Goal: Navigation & Orientation: Find specific page/section

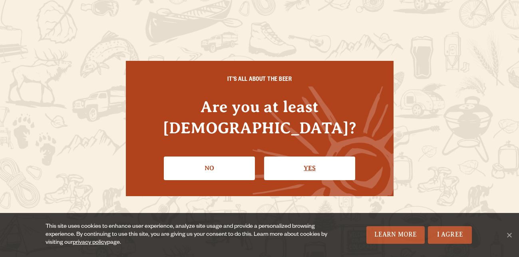
click at [292, 163] on link "Yes" at bounding box center [309, 167] width 91 height 23
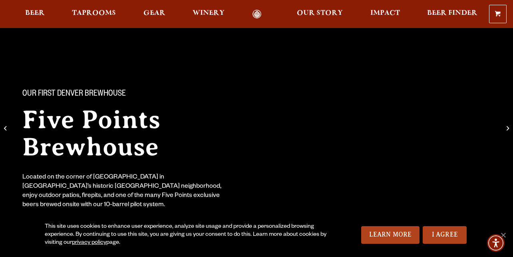
scroll to position [16, 0]
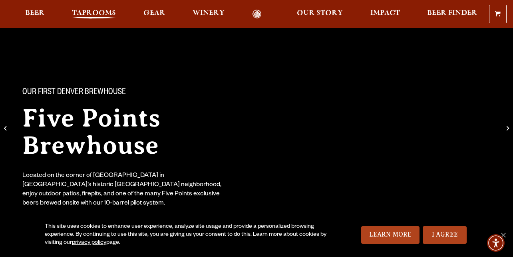
click at [91, 15] on span "Taprooms" at bounding box center [94, 13] width 44 height 6
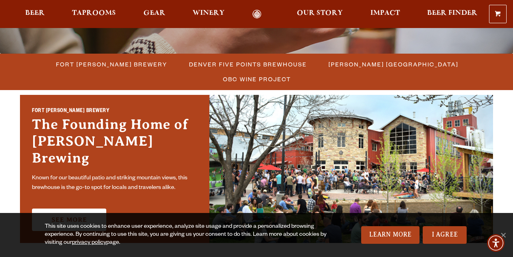
scroll to position [208, 0]
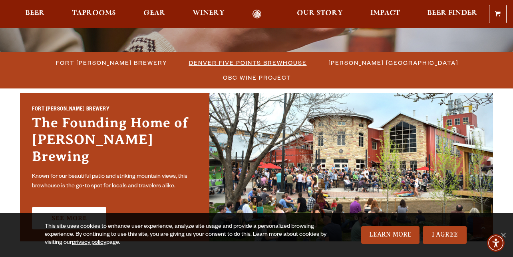
click at [192, 68] on span "Denver Five Points Brewhouse" at bounding box center [248, 63] width 118 height 12
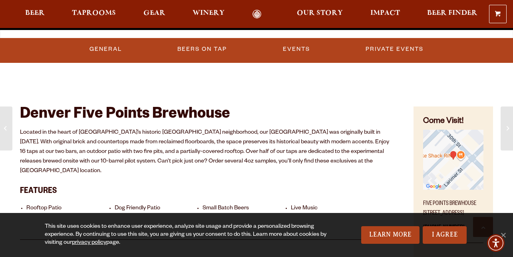
scroll to position [257, 0]
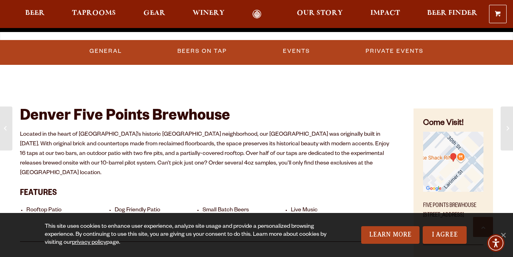
click at [55, 133] on p "Located in the heart of [GEOGRAPHIC_DATA]’s historic [GEOGRAPHIC_DATA] neighbor…" at bounding box center [207, 154] width 374 height 48
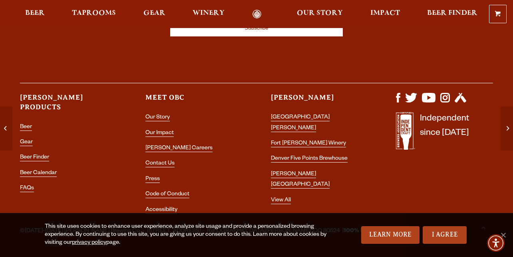
scroll to position [1231, 0]
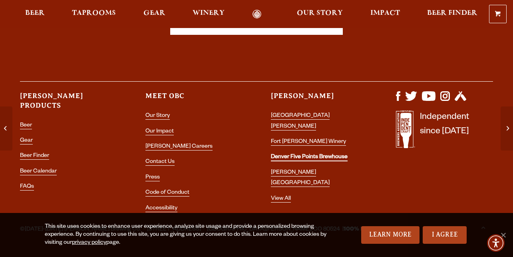
click at [312, 154] on link "Denver Five Points Brewhouse" at bounding box center [309, 157] width 77 height 7
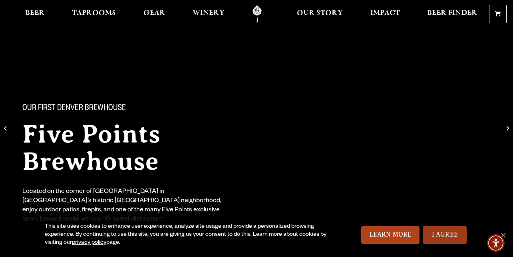
click at [438, 238] on link "I Agree" at bounding box center [445, 235] width 44 height 18
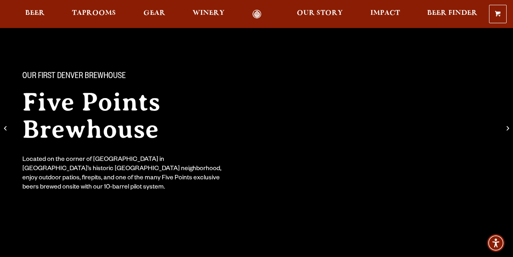
scroll to position [48, 0]
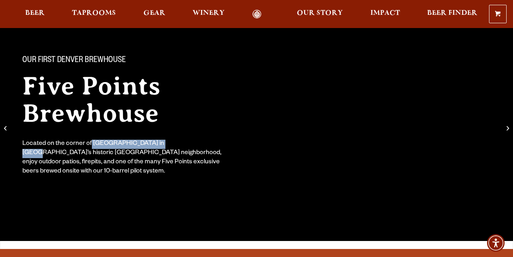
drag, startPoint x: 90, startPoint y: 142, endPoint x: 187, endPoint y: 144, distance: 97.1
click at [169, 144] on div "Located on the corner of [GEOGRAPHIC_DATA] in [GEOGRAPHIC_DATA]’s historic [GEO…" at bounding box center [124, 157] width 205 height 37
click at [220, 144] on div "Located on the corner of [GEOGRAPHIC_DATA] in [GEOGRAPHIC_DATA]’s historic [GEO…" at bounding box center [124, 157] width 205 height 37
drag, startPoint x: 220, startPoint y: 144, endPoint x: 92, endPoint y: 141, distance: 128.7
click at [92, 141] on div "Located on the corner of [GEOGRAPHIC_DATA] in [GEOGRAPHIC_DATA]’s historic [GEO…" at bounding box center [124, 157] width 205 height 37
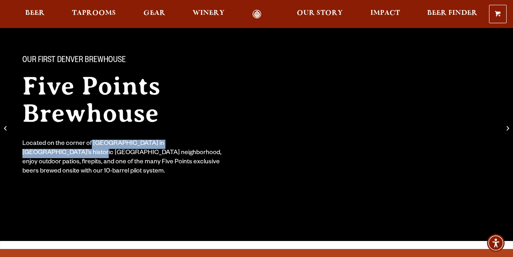
copy div "30th & Larimer in Denver’s historic Five Points"
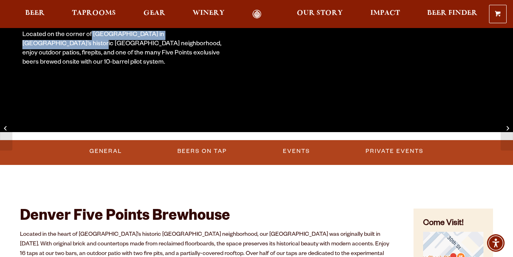
scroll to position [160, 0]
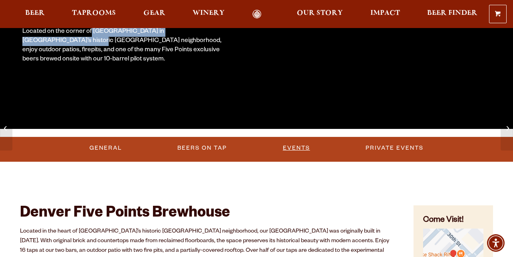
click at [299, 153] on link "Events" at bounding box center [297, 148] width 34 height 18
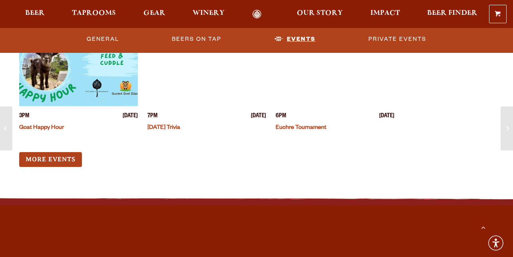
scroll to position [896, 0]
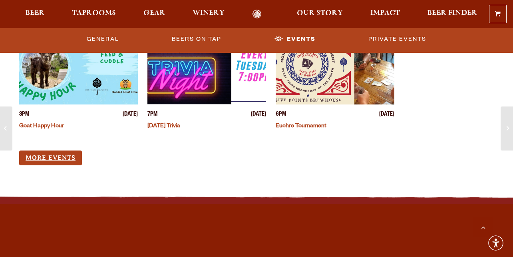
click at [79, 150] on link "More Events" at bounding box center [50, 157] width 63 height 15
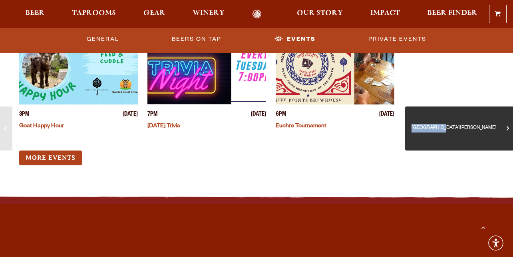
drag, startPoint x: 512, startPoint y: 172, endPoint x: 512, endPoint y: 143, distance: 29.6
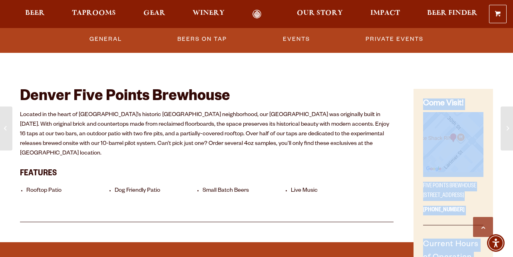
scroll to position [273, 0]
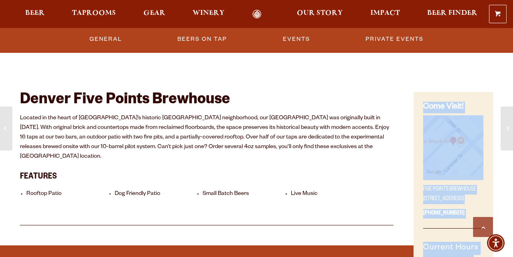
click at [448, 108] on h4 "Come Visit!" at bounding box center [453, 107] width 60 height 12
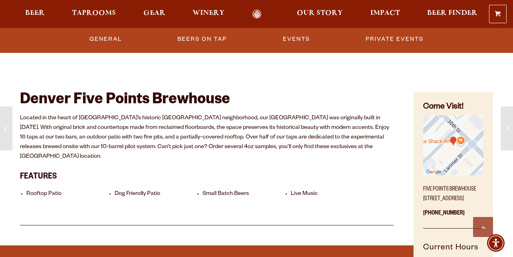
click at [448, 108] on h4 "Come Visit!" at bounding box center [453, 107] width 60 height 12
click at [324, 135] on p "Located in the heart of Denver’s historic Five Points neighborhood, our Five Po…" at bounding box center [207, 137] width 374 height 48
click at [187, 143] on p "Located in the heart of Denver’s historic Five Points neighborhood, our Five Po…" at bounding box center [207, 137] width 374 height 48
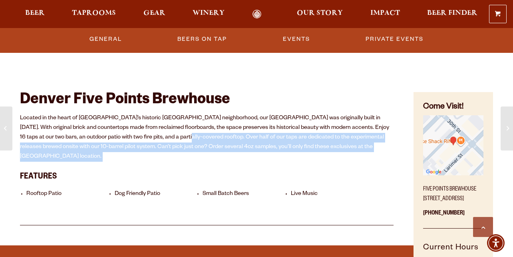
drag, startPoint x: 162, startPoint y: 137, endPoint x: 203, endPoint y: 154, distance: 44.2
click at [203, 154] on div "Denver Five Points Brewhouse Located in the heart of Denver’s historic Five Poi…" at bounding box center [207, 147] width 374 height 155
click at [202, 154] on div "Denver Five Points Brewhouse Located in the heart of Denver’s historic Five Poi…" at bounding box center [207, 147] width 374 height 155
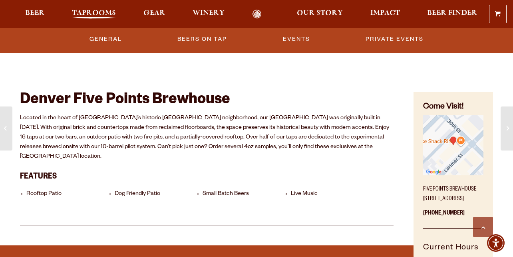
click at [105, 16] on span "Taprooms" at bounding box center [94, 13] width 44 height 6
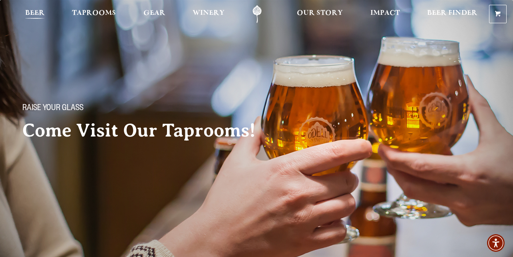
click at [38, 15] on span "Beer" at bounding box center [35, 13] width 20 height 6
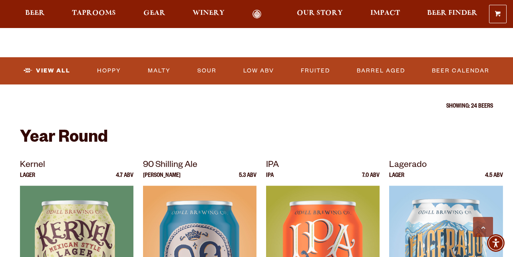
scroll to position [256, 0]
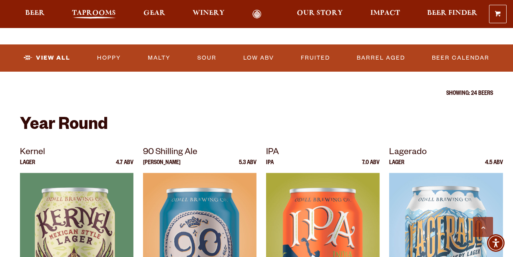
click at [95, 11] on span "Taprooms" at bounding box center [94, 13] width 44 height 6
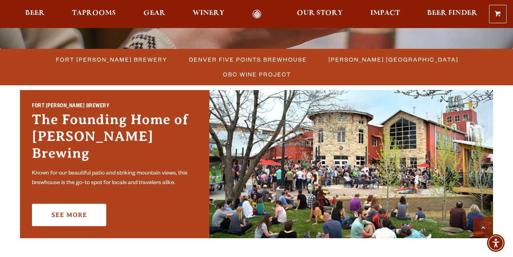
scroll to position [224, 0]
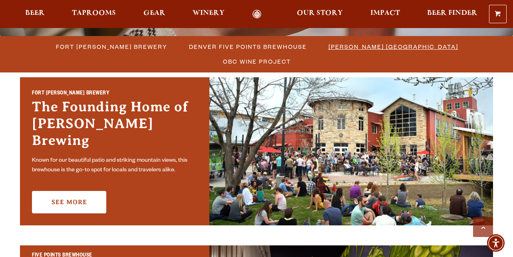
click at [333, 48] on span "[PERSON_NAME] [GEOGRAPHIC_DATA]" at bounding box center [393, 47] width 130 height 12
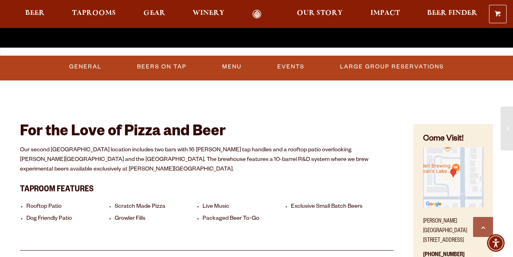
scroll to position [240, 0]
